Goal: Task Accomplishment & Management: Use online tool/utility

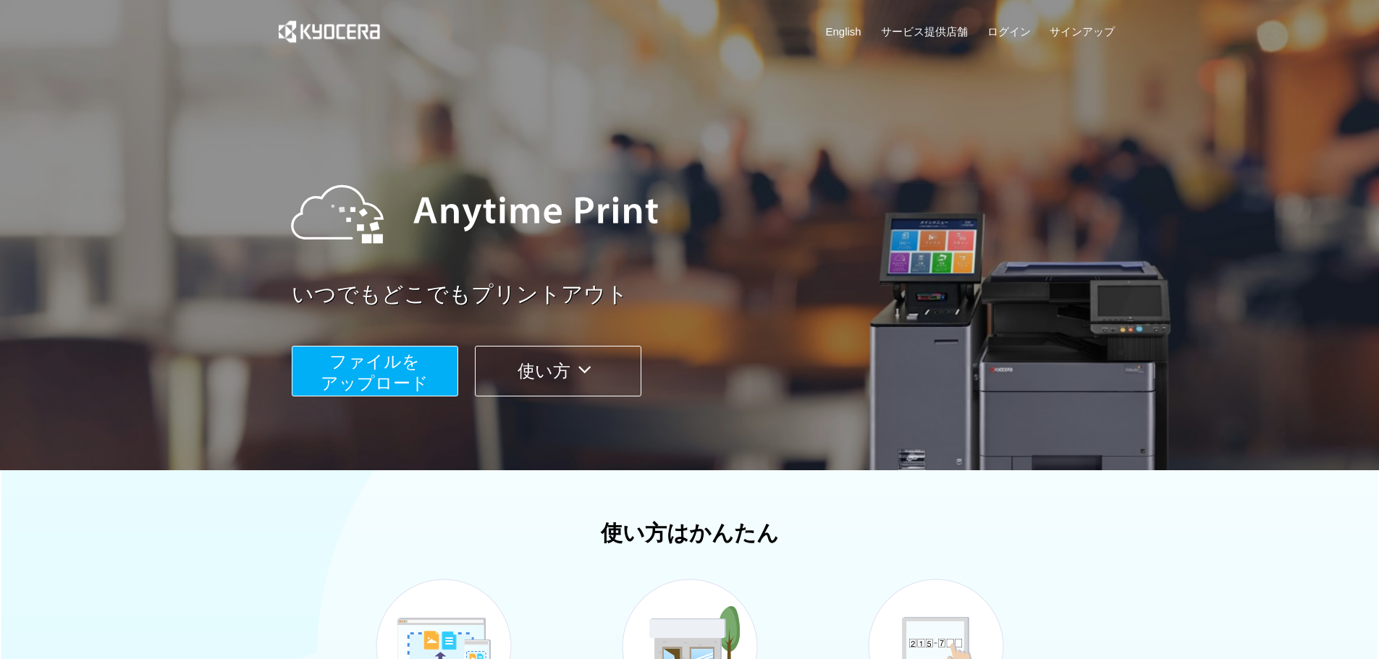
click at [380, 375] on span "ファイルを ​​アップロード" at bounding box center [375, 372] width 108 height 41
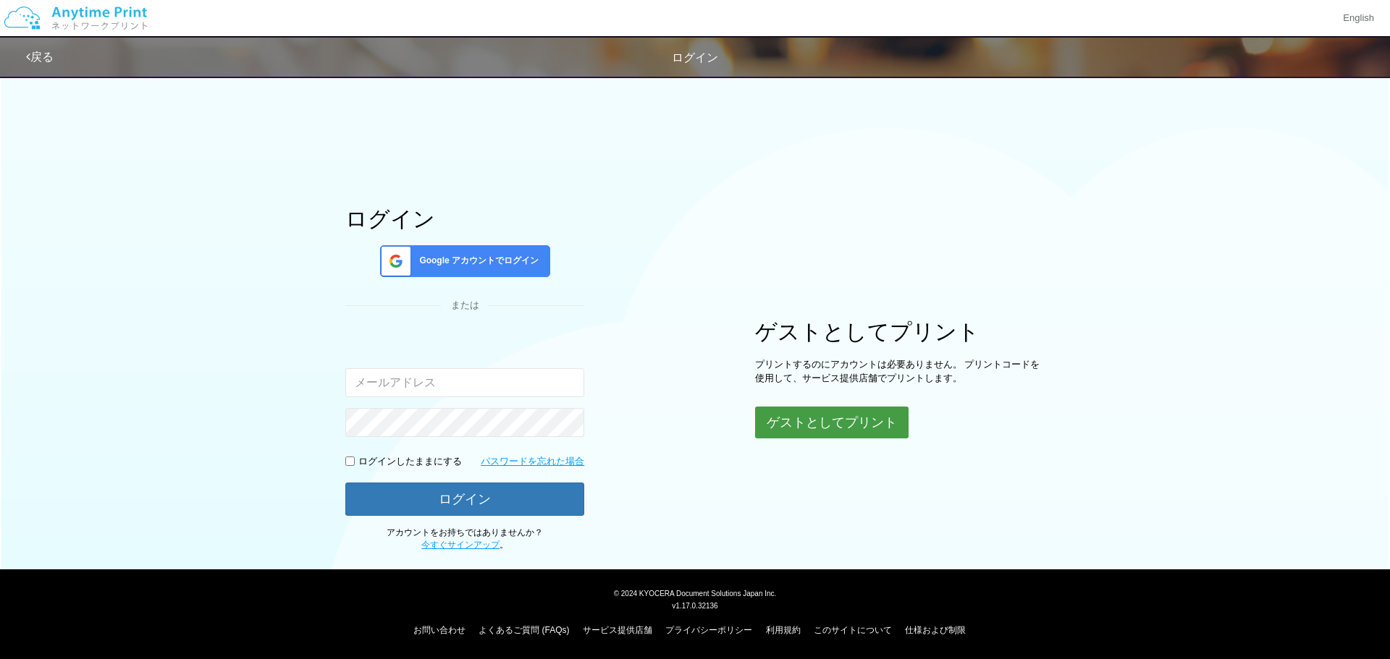
click at [792, 425] on button "ゲストとしてプリント" at bounding box center [831, 423] width 153 height 32
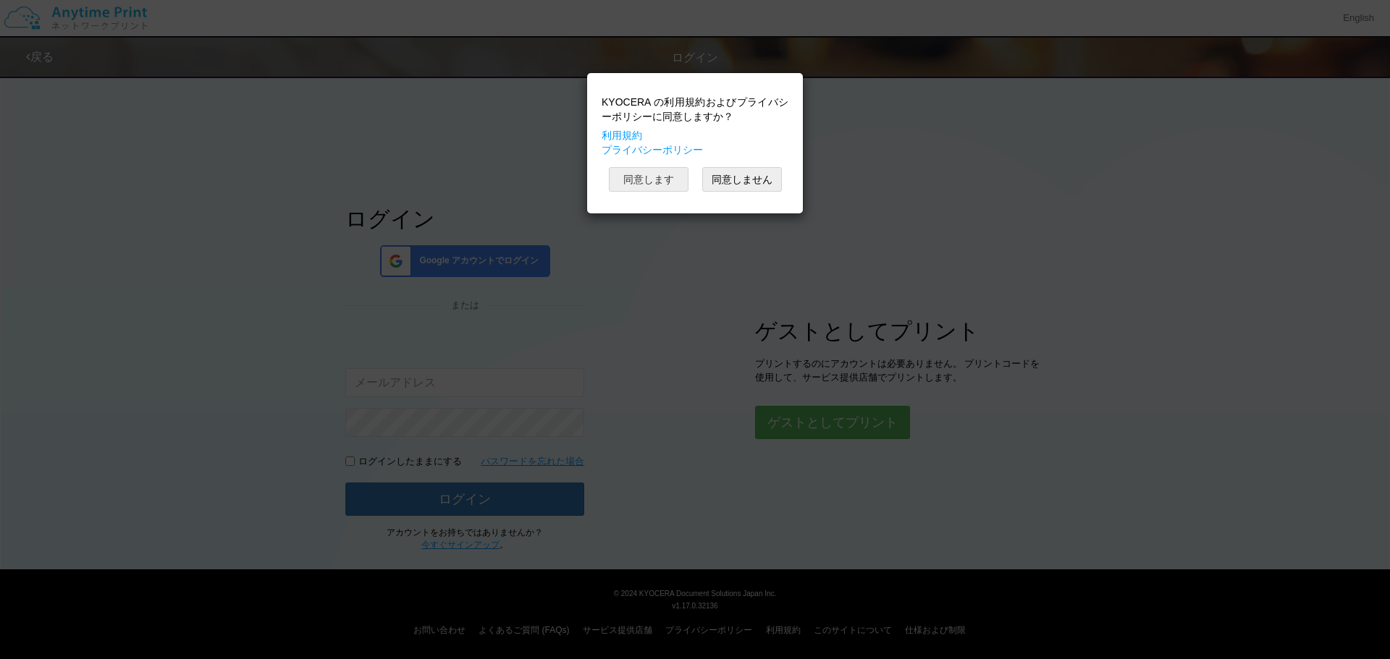
click at [654, 182] on button "同意します" at bounding box center [649, 179] width 80 height 25
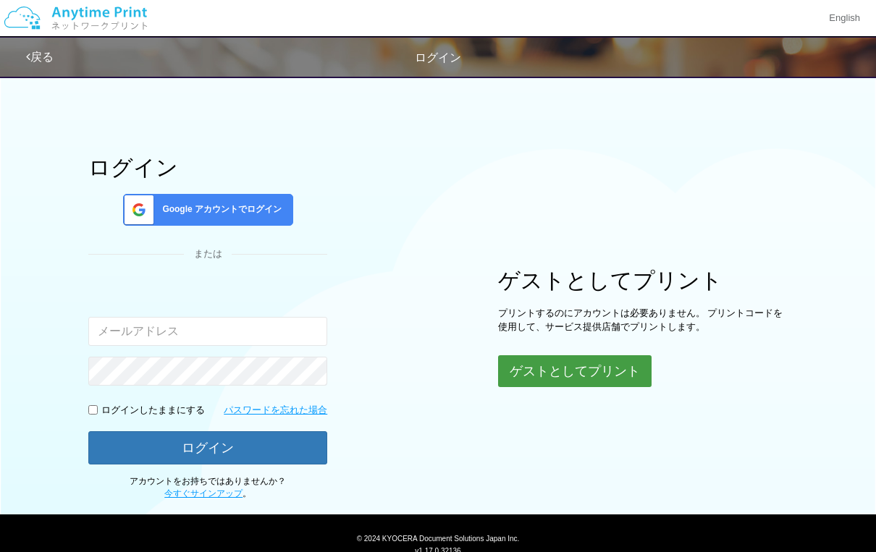
click at [557, 364] on button "ゲストとしてプリント" at bounding box center [574, 371] width 153 height 32
click at [561, 352] on div "ゲストとしてプリント プリントするのにアカウントは必要ありません。 プリントコードを使用して、サービス提供店舗でプリントします。 ゲストとしてプリント" at bounding box center [643, 328] width 290 height 120
click at [562, 371] on button "ゲストとしてプリント" at bounding box center [574, 371] width 153 height 32
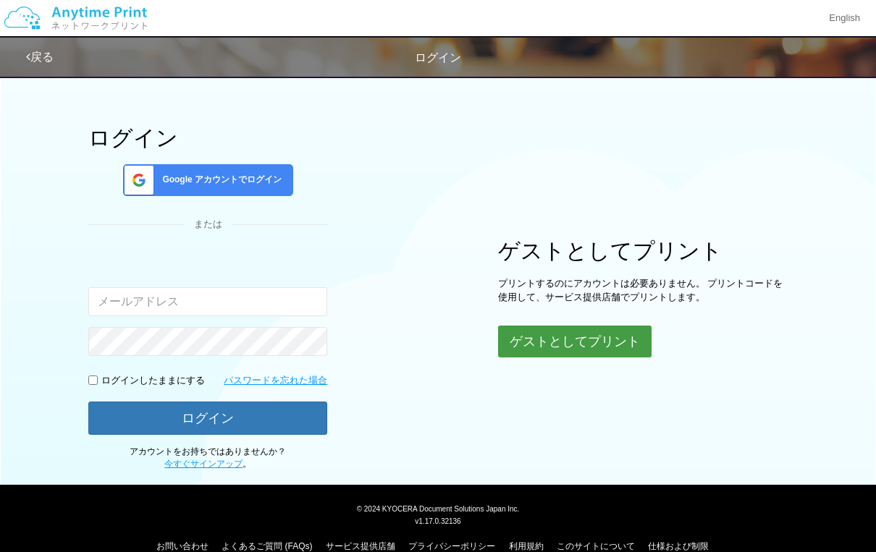
scroll to position [53, 0]
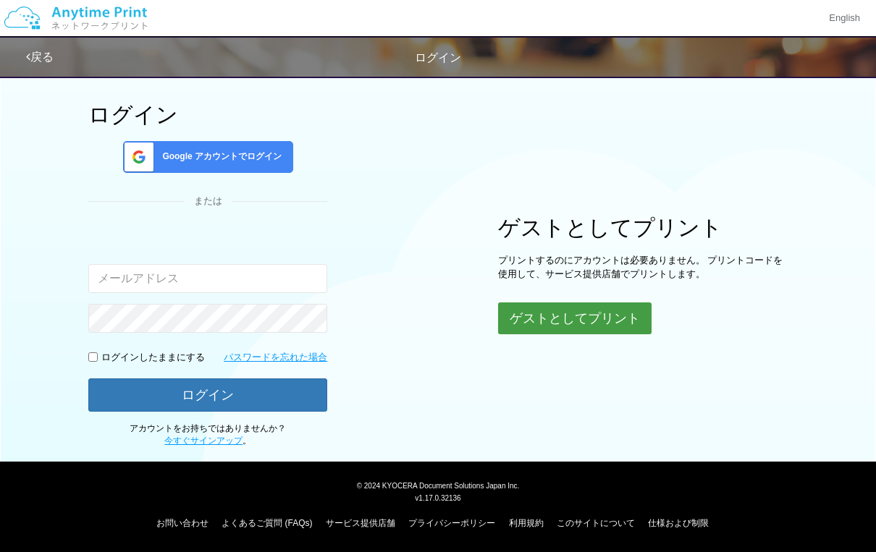
click at [588, 324] on button "ゲストとしてプリント" at bounding box center [574, 319] width 153 height 32
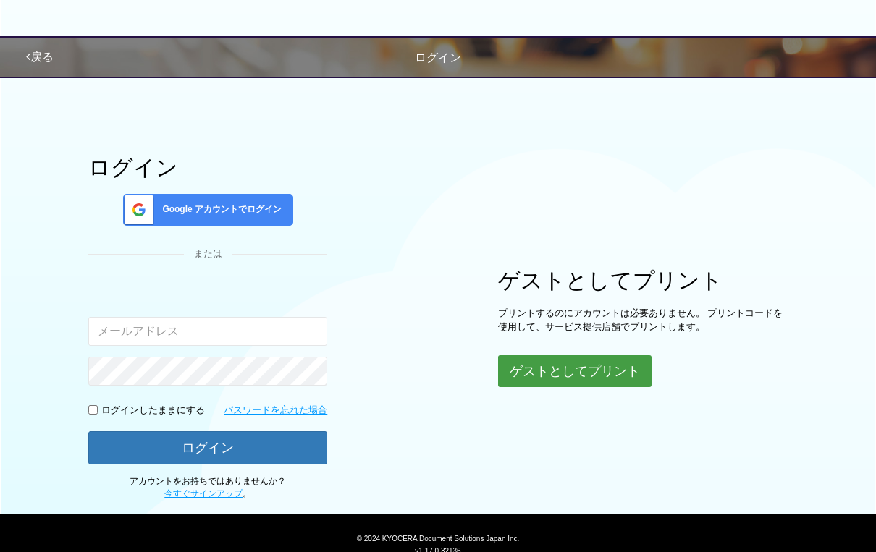
click at [610, 383] on button "ゲストとしてプリント" at bounding box center [574, 371] width 153 height 32
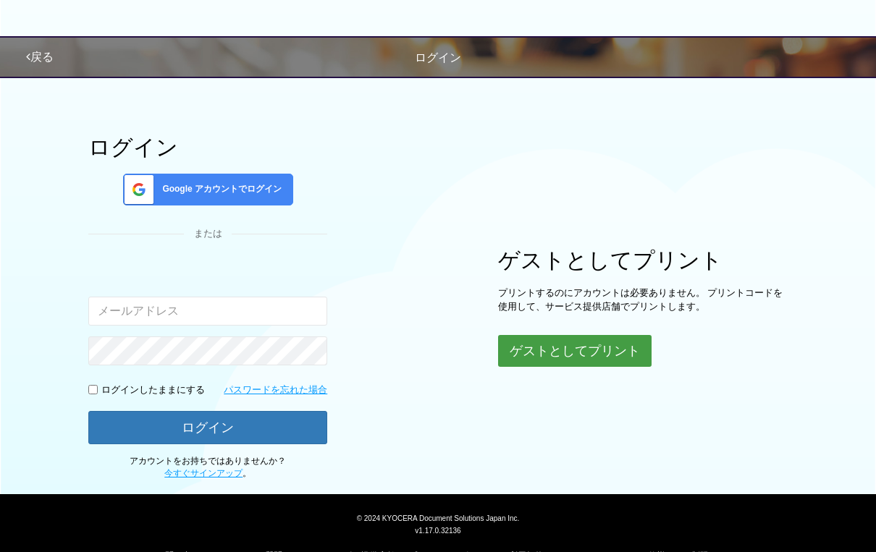
scroll to position [53, 0]
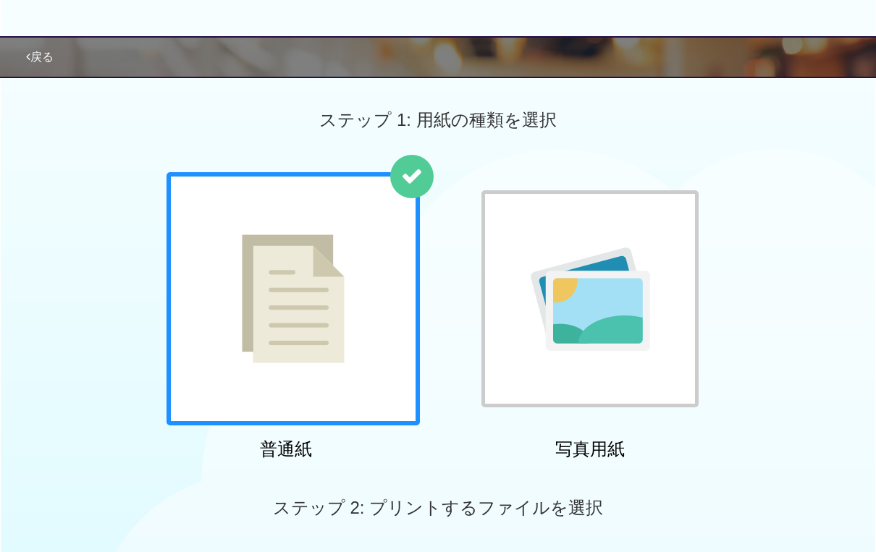
click at [327, 252] on img at bounding box center [293, 299] width 103 height 129
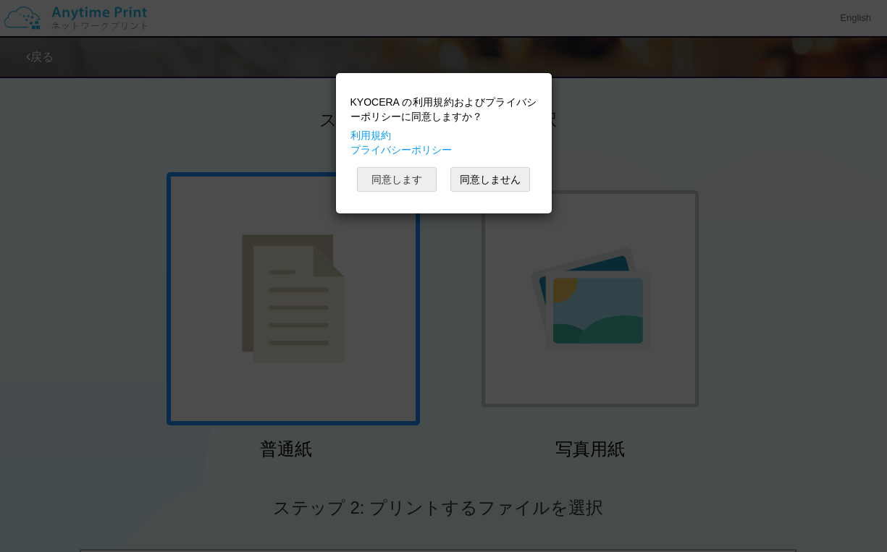
click at [423, 177] on button "同意します" at bounding box center [397, 179] width 80 height 25
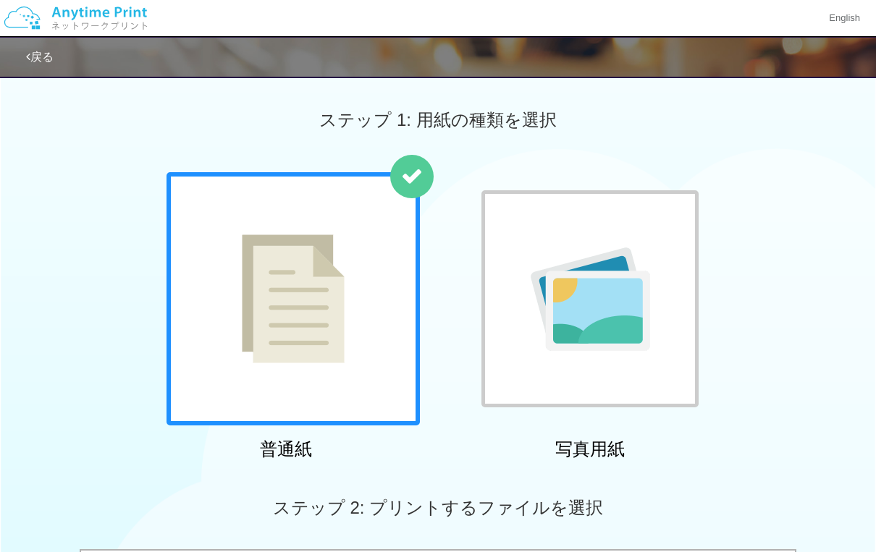
click at [324, 328] on img at bounding box center [293, 299] width 103 height 129
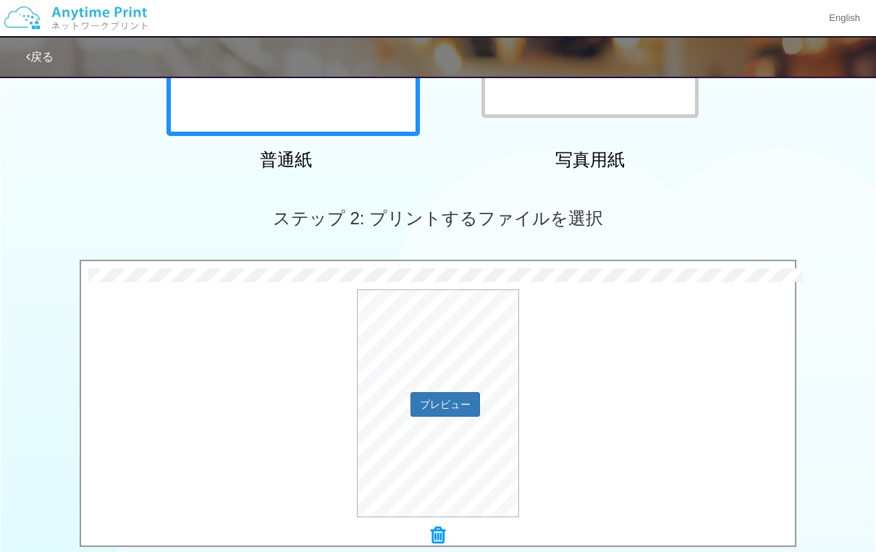
scroll to position [549, 0]
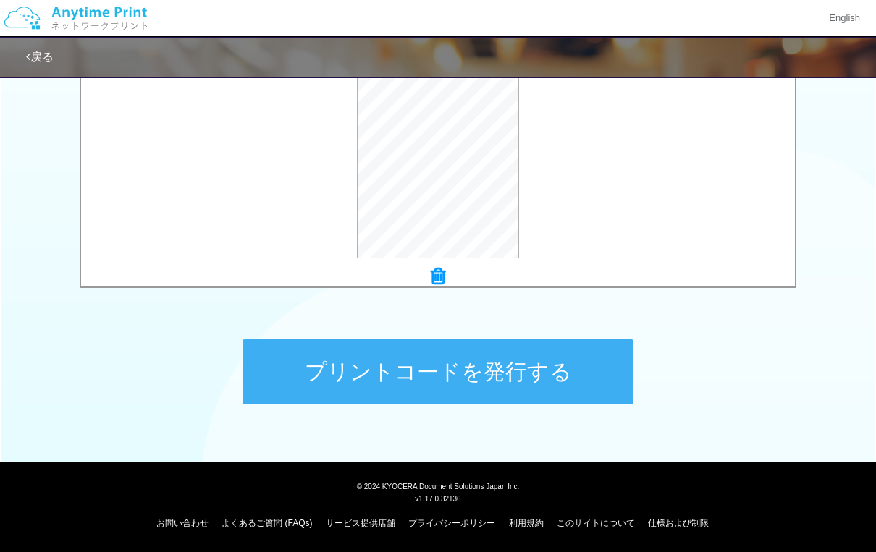
click at [413, 383] on button "プリントコードを発行する" at bounding box center [437, 371] width 391 height 65
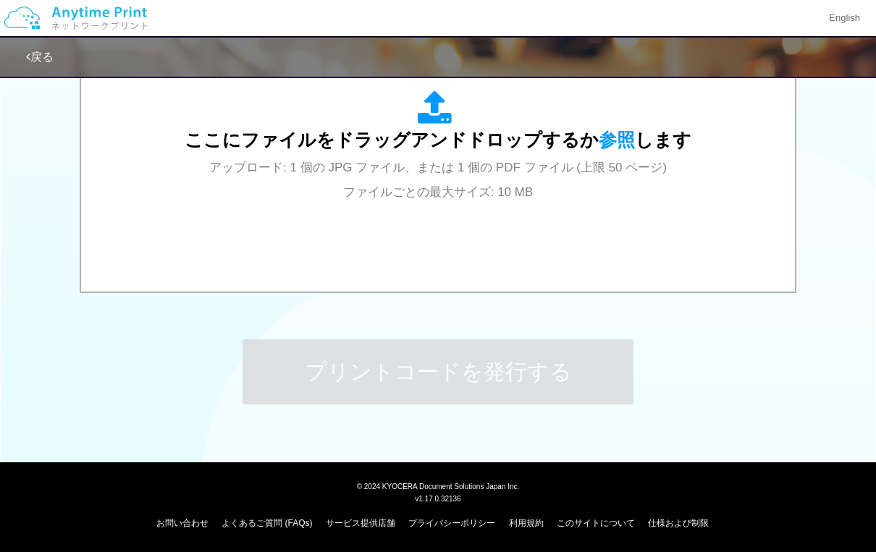
scroll to position [0, 0]
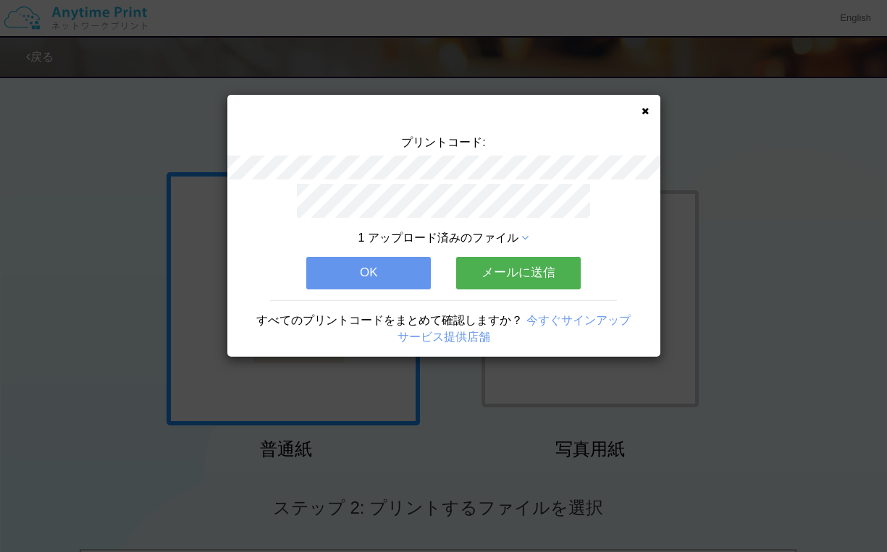
click at [374, 269] on button "OK" at bounding box center [368, 273] width 125 height 32
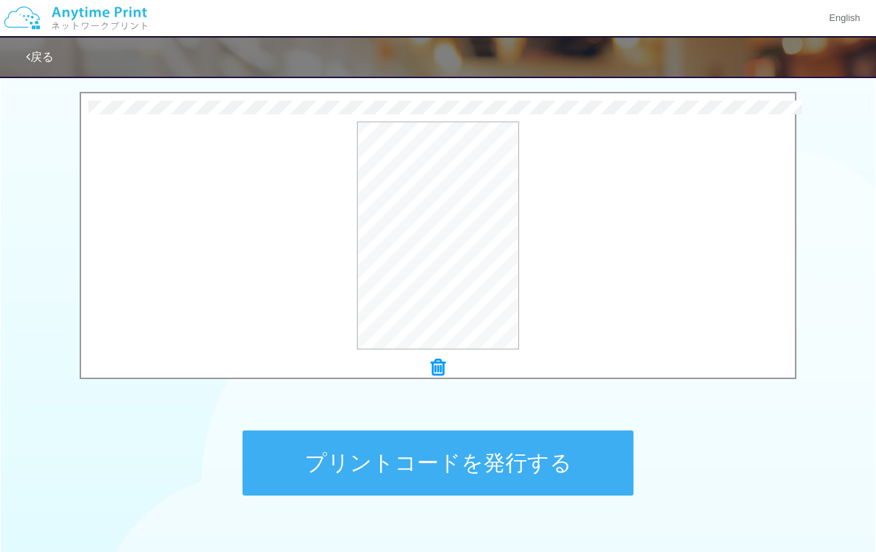
scroll to position [434, 0]
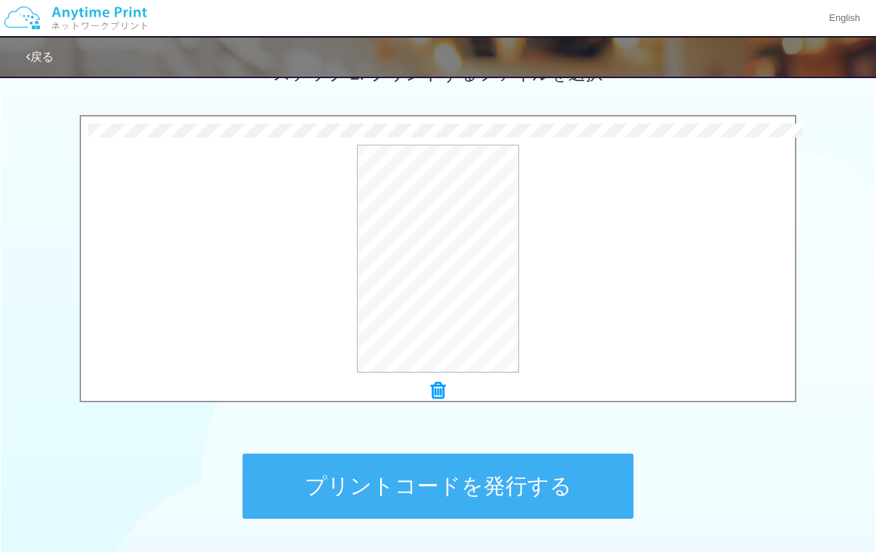
click at [437, 494] on button "プリントコードを発行する" at bounding box center [437, 486] width 391 height 65
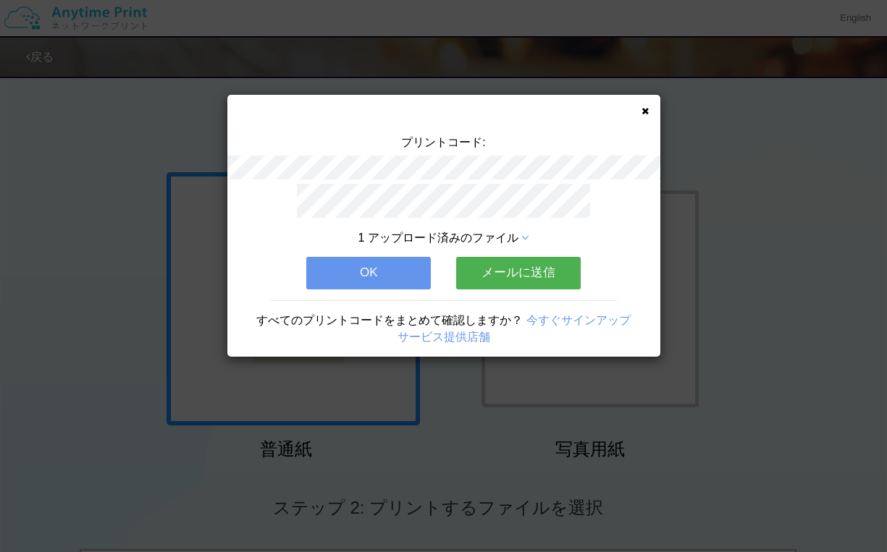
click at [363, 266] on button "OK" at bounding box center [368, 273] width 125 height 32
